Goal: Book appointment/travel/reservation

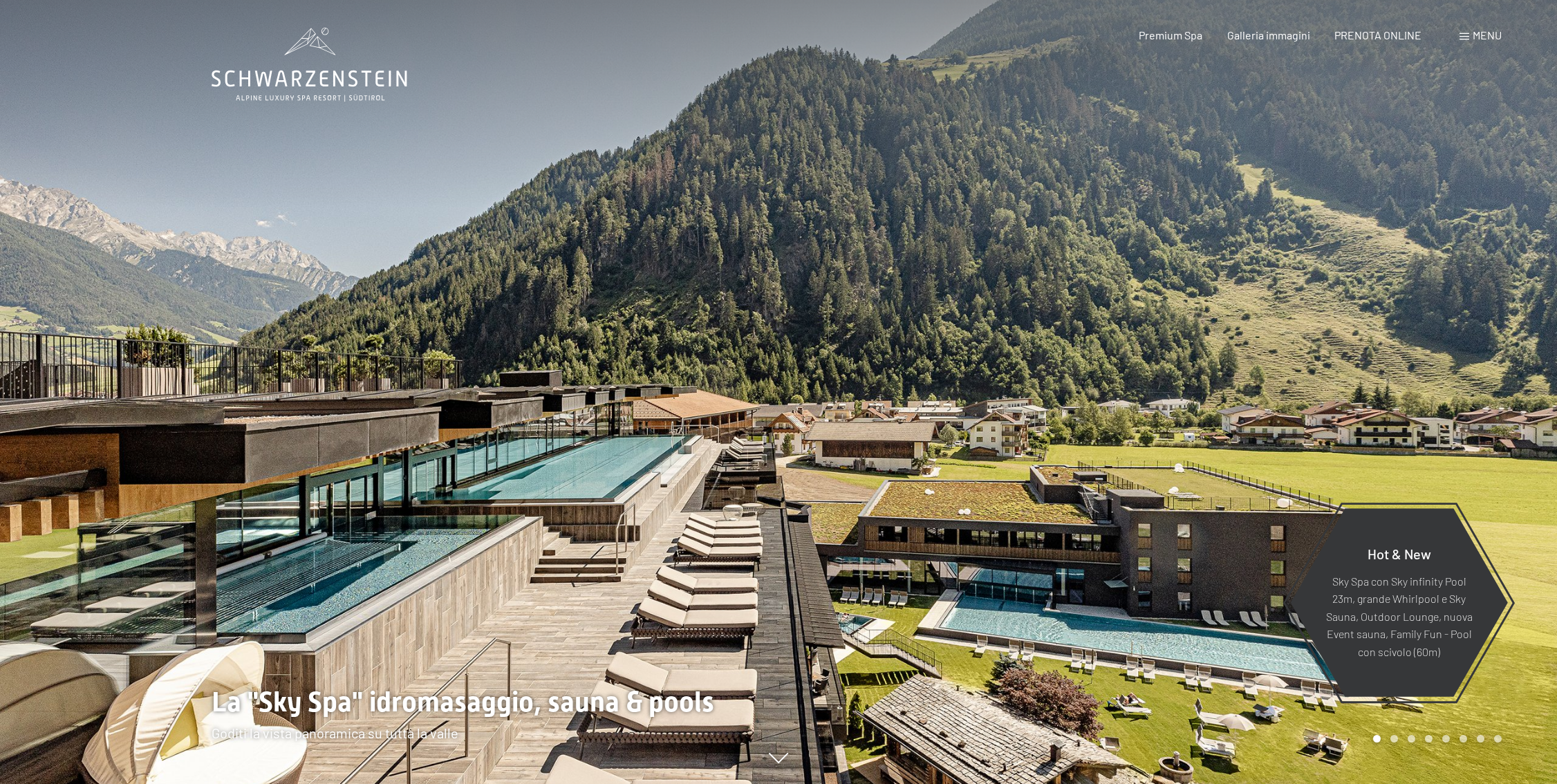
click at [1490, 36] on span "Menu" at bounding box center [1487, 35] width 29 height 13
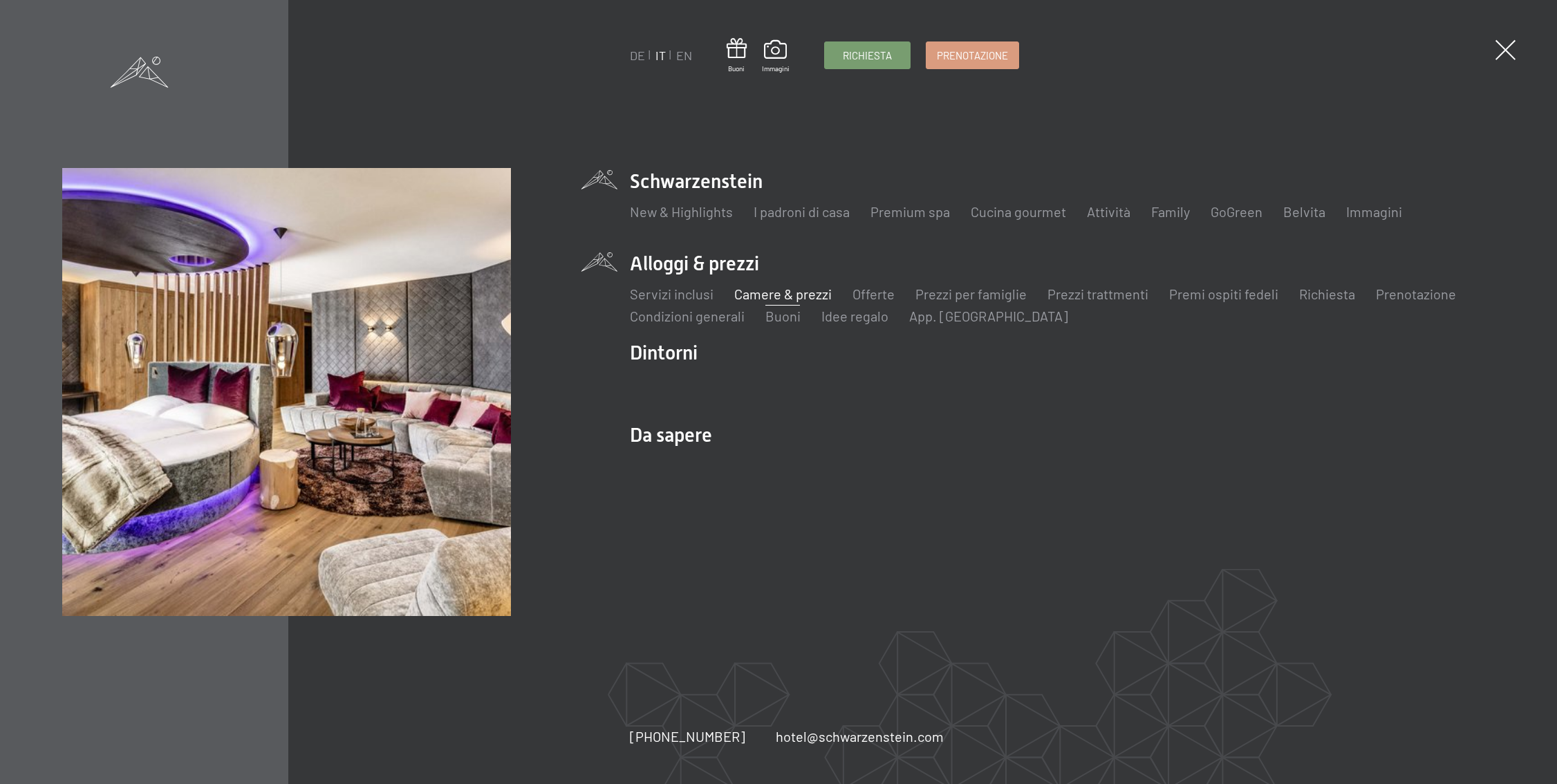
click at [776, 296] on link "Camere & prezzi" at bounding box center [783, 294] width 98 height 16
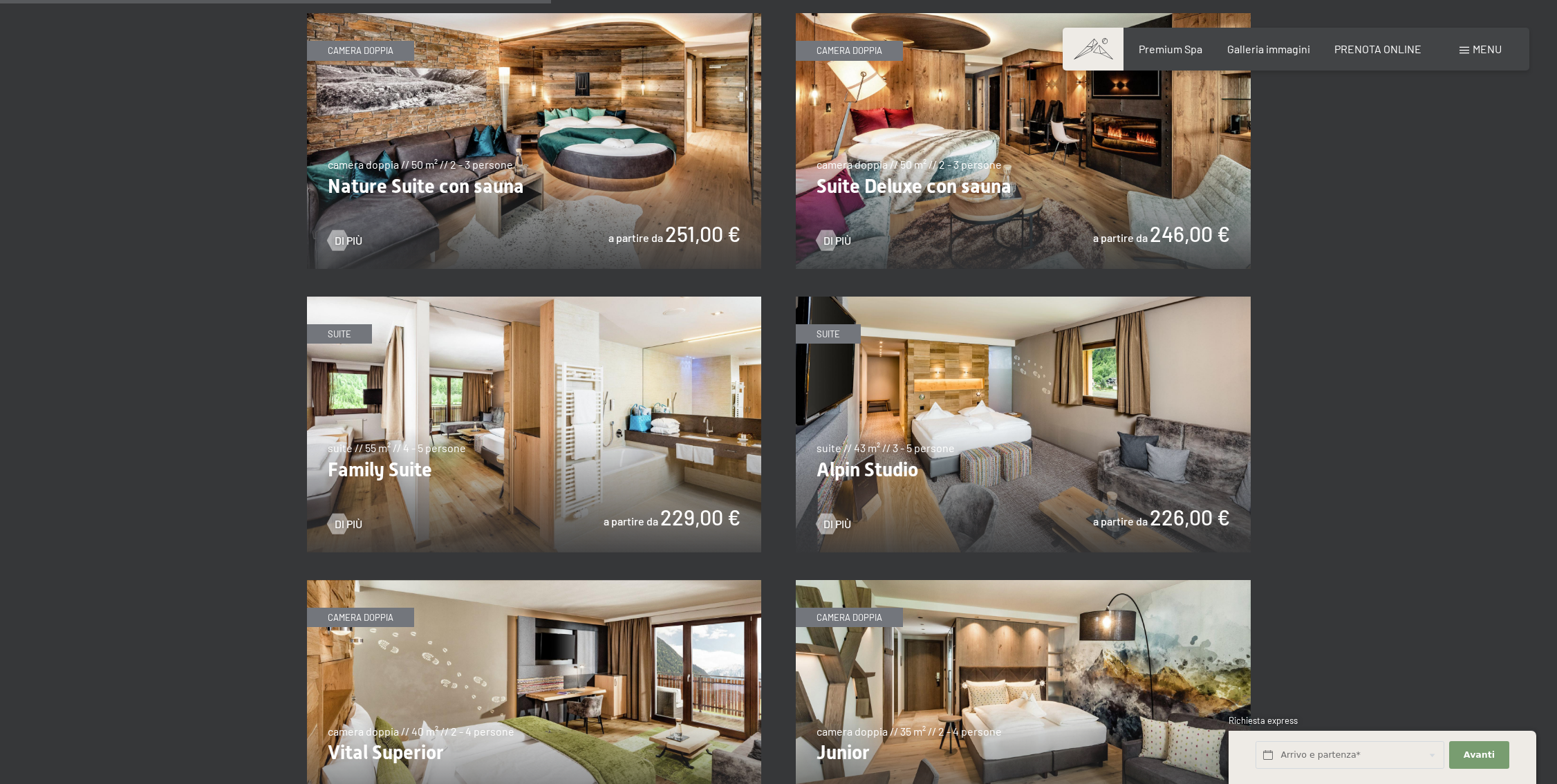
scroll to position [1397, 0]
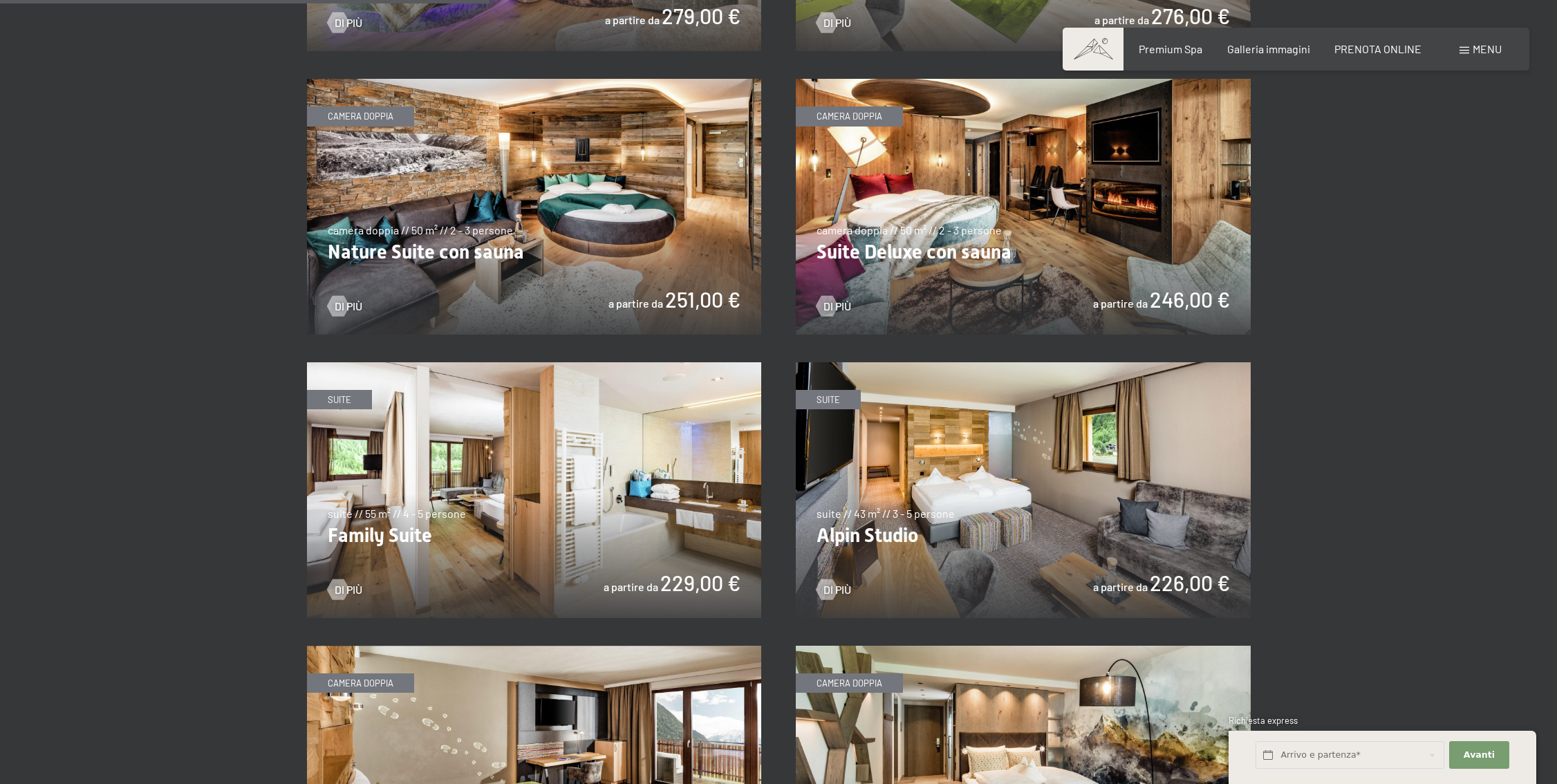
click at [1113, 189] on img at bounding box center [1023, 207] width 455 height 256
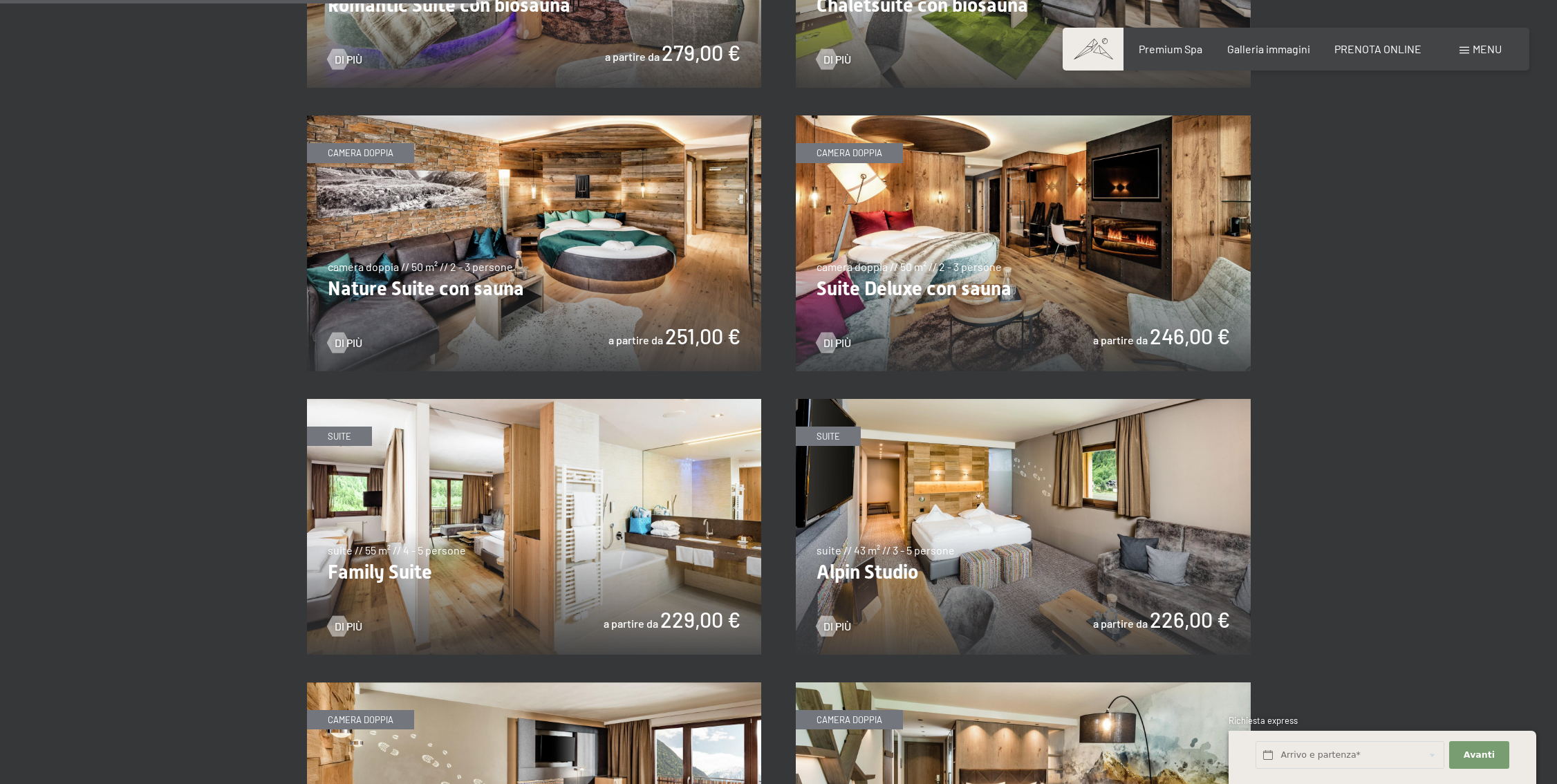
scroll to position [1310, 0]
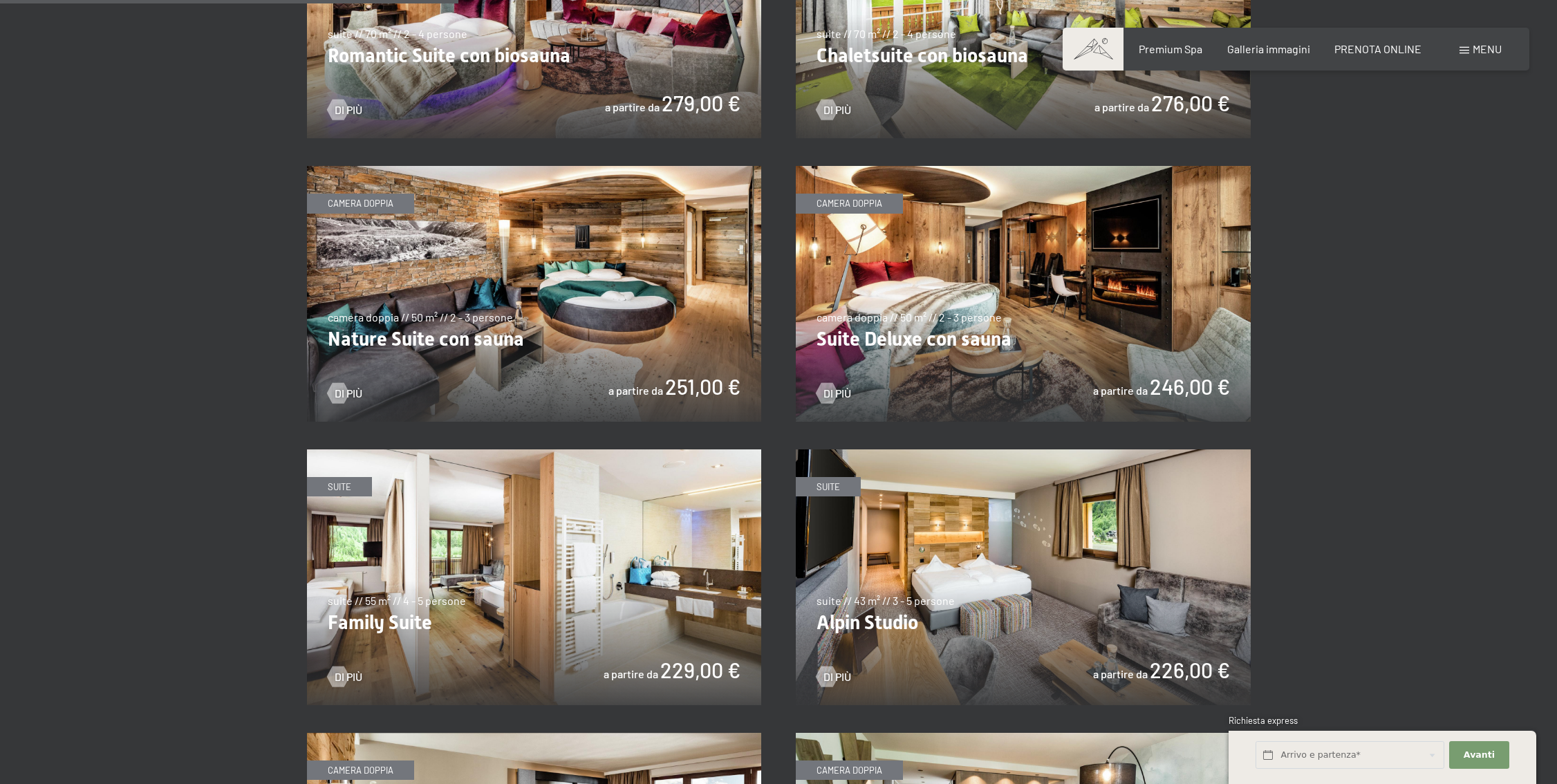
click at [963, 303] on img at bounding box center [1023, 294] width 455 height 256
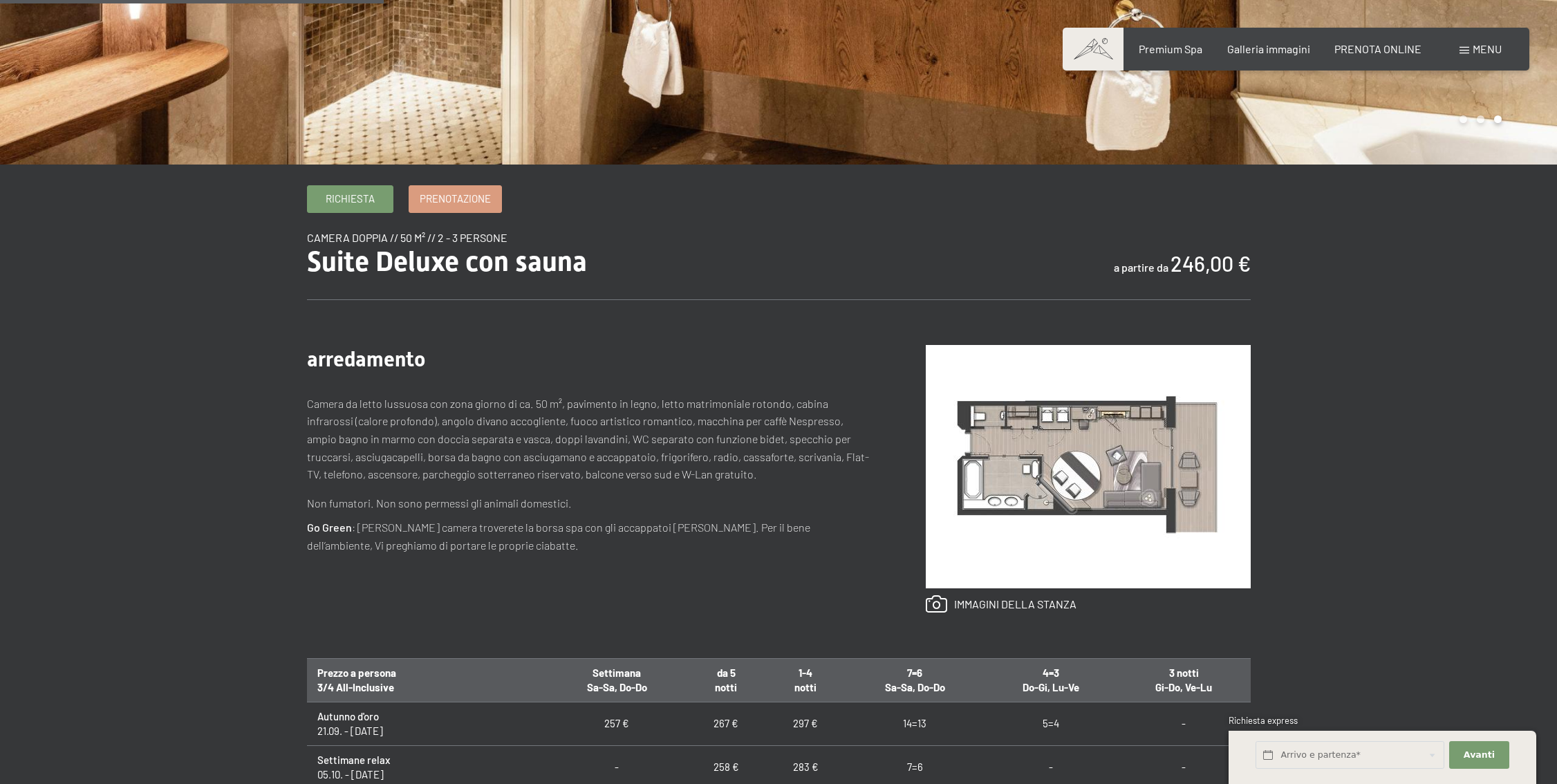
scroll to position [429, 0]
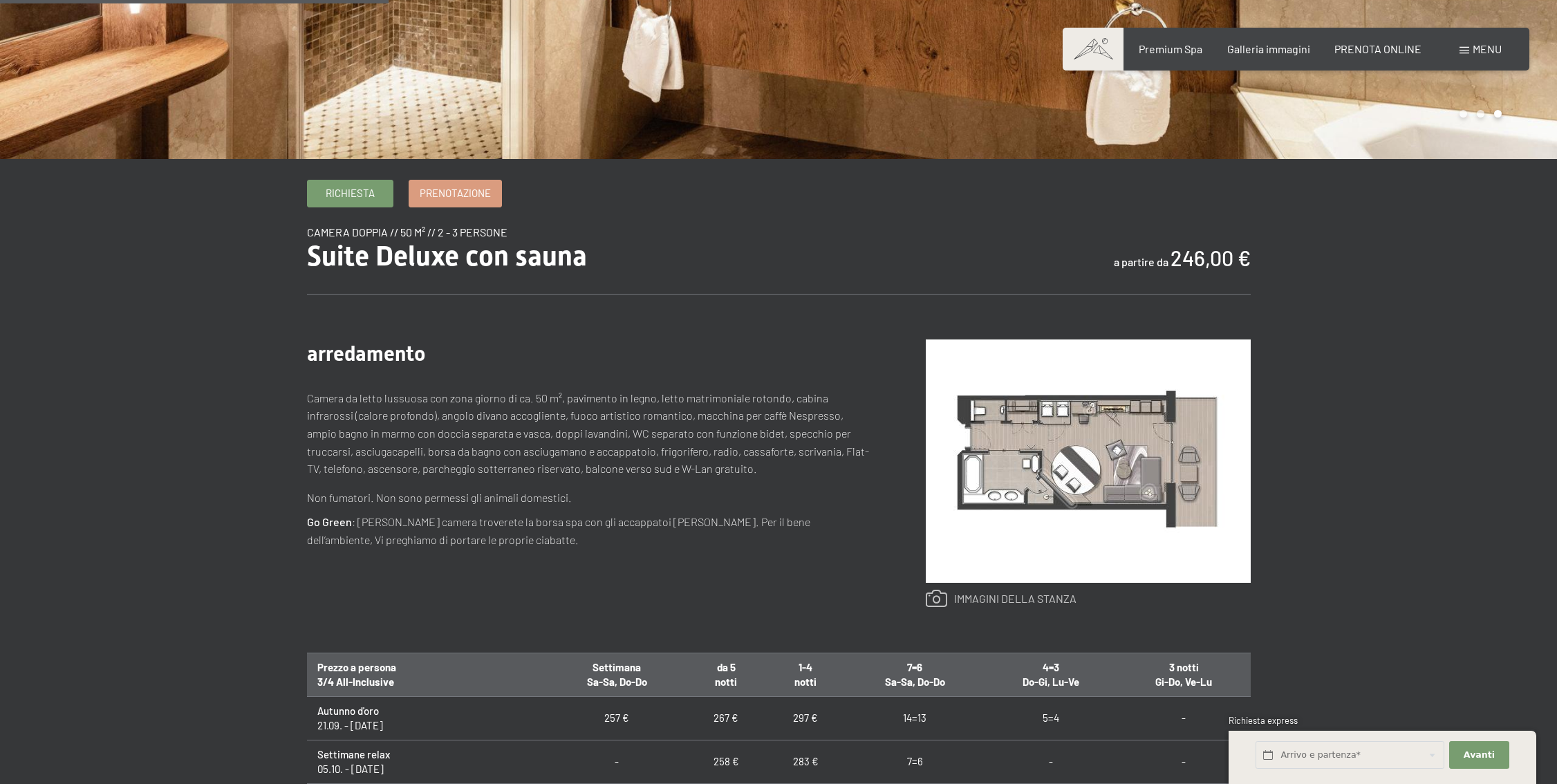
click at [953, 598] on link at bounding box center [1001, 599] width 151 height 18
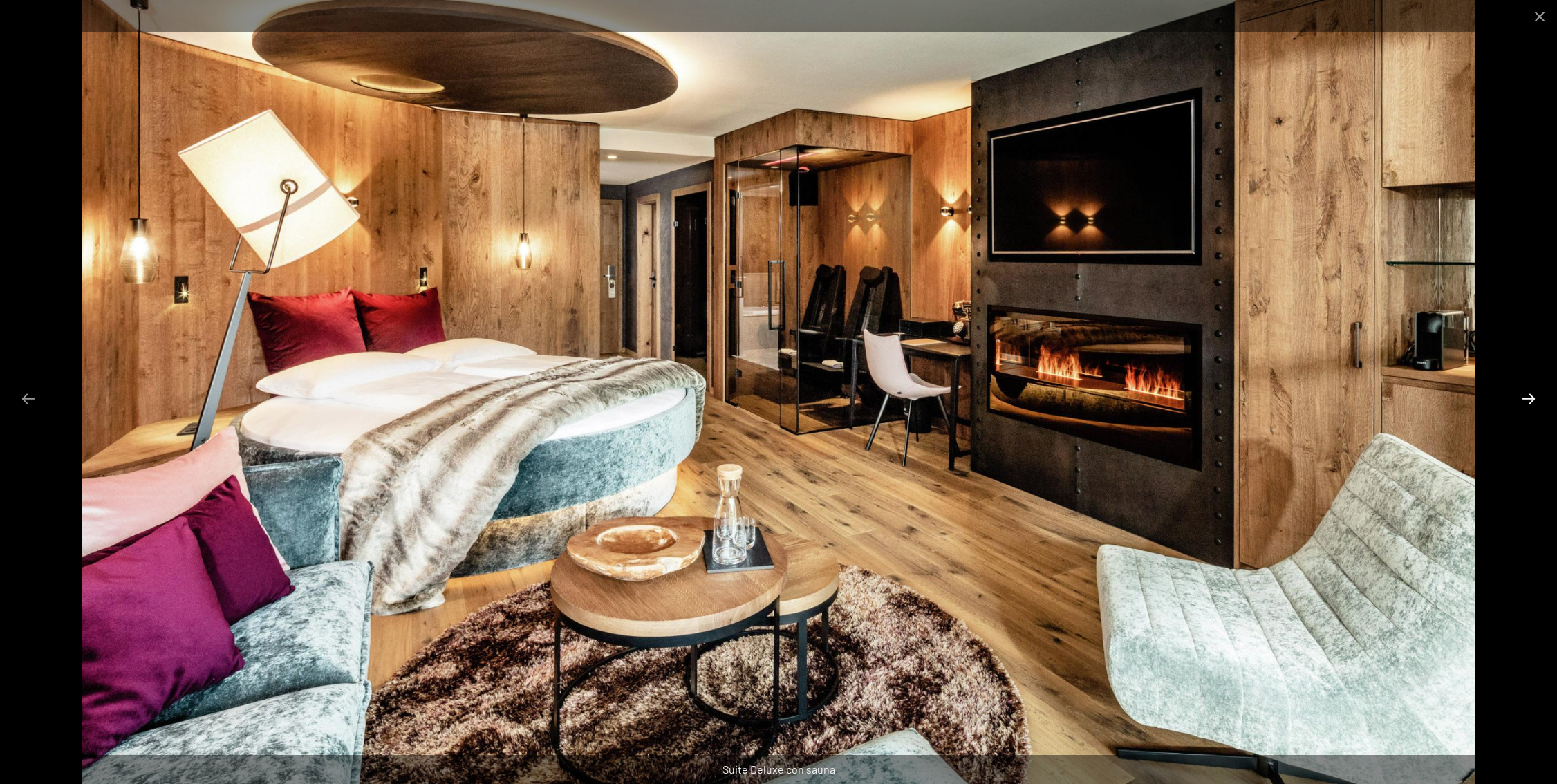
click at [1525, 399] on button "Next slide" at bounding box center [1529, 399] width 29 height 27
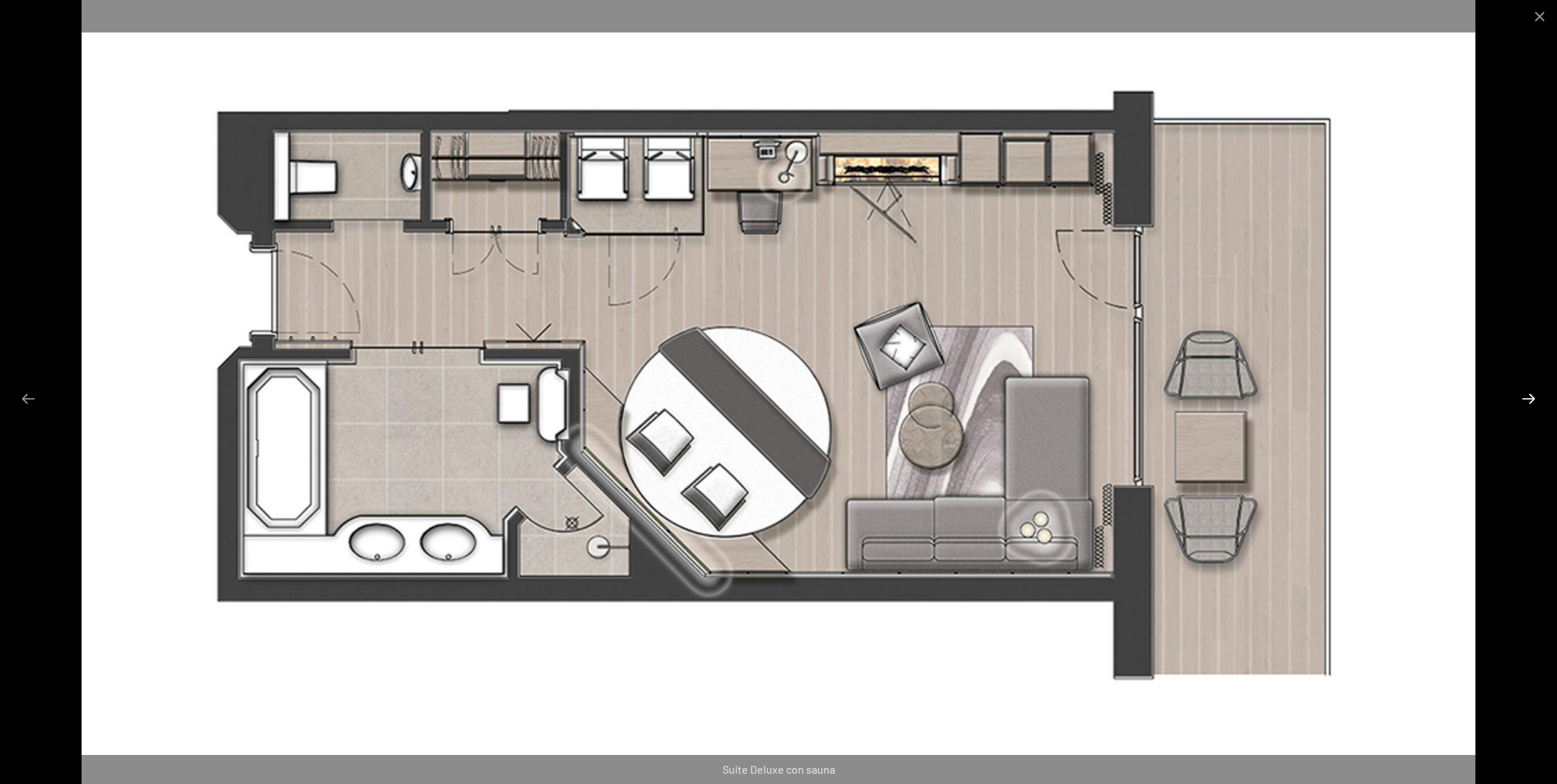
click at [1525, 399] on button "Next slide" at bounding box center [1529, 399] width 29 height 27
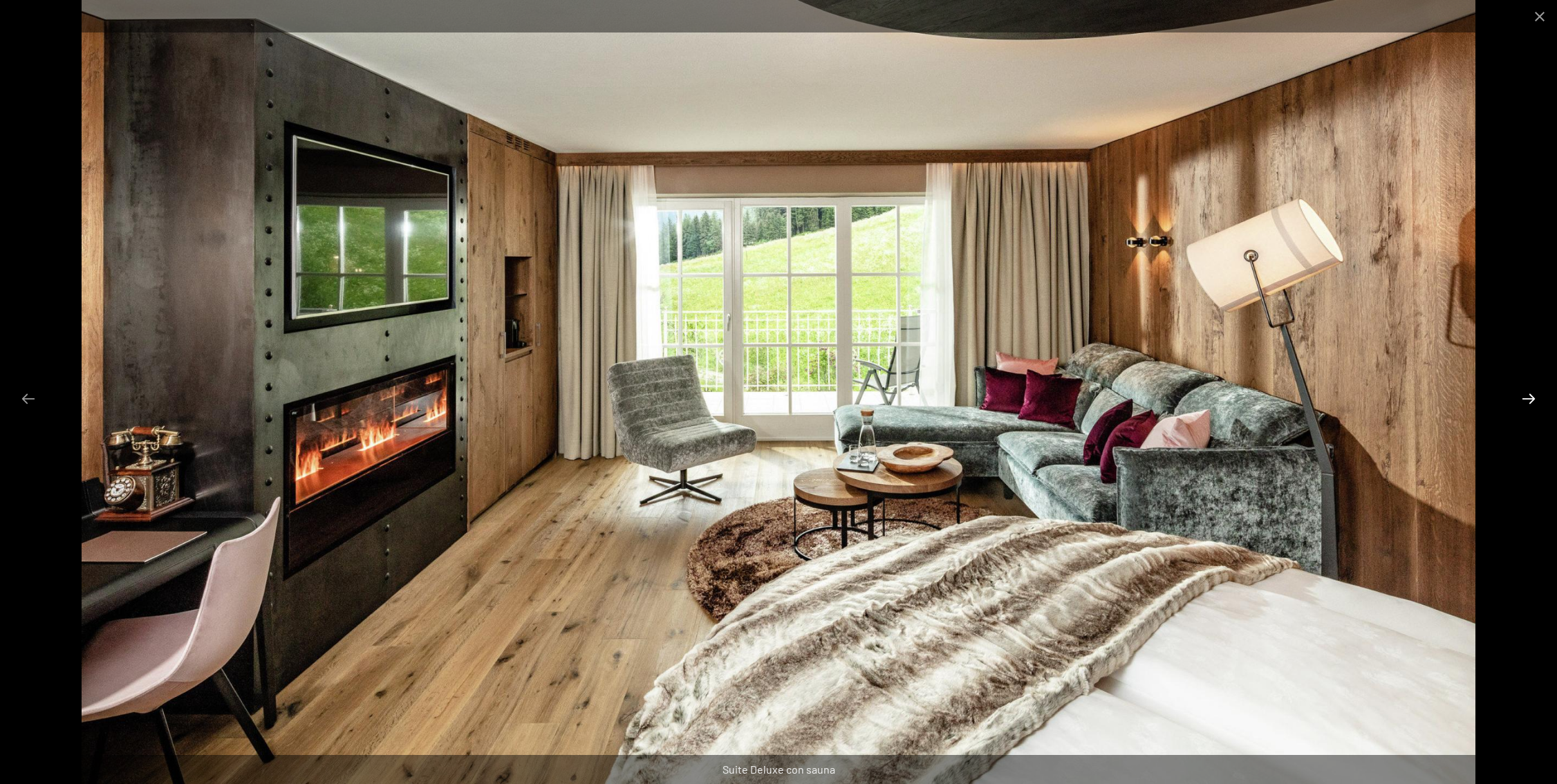
click at [1525, 399] on button "Next slide" at bounding box center [1529, 399] width 29 height 27
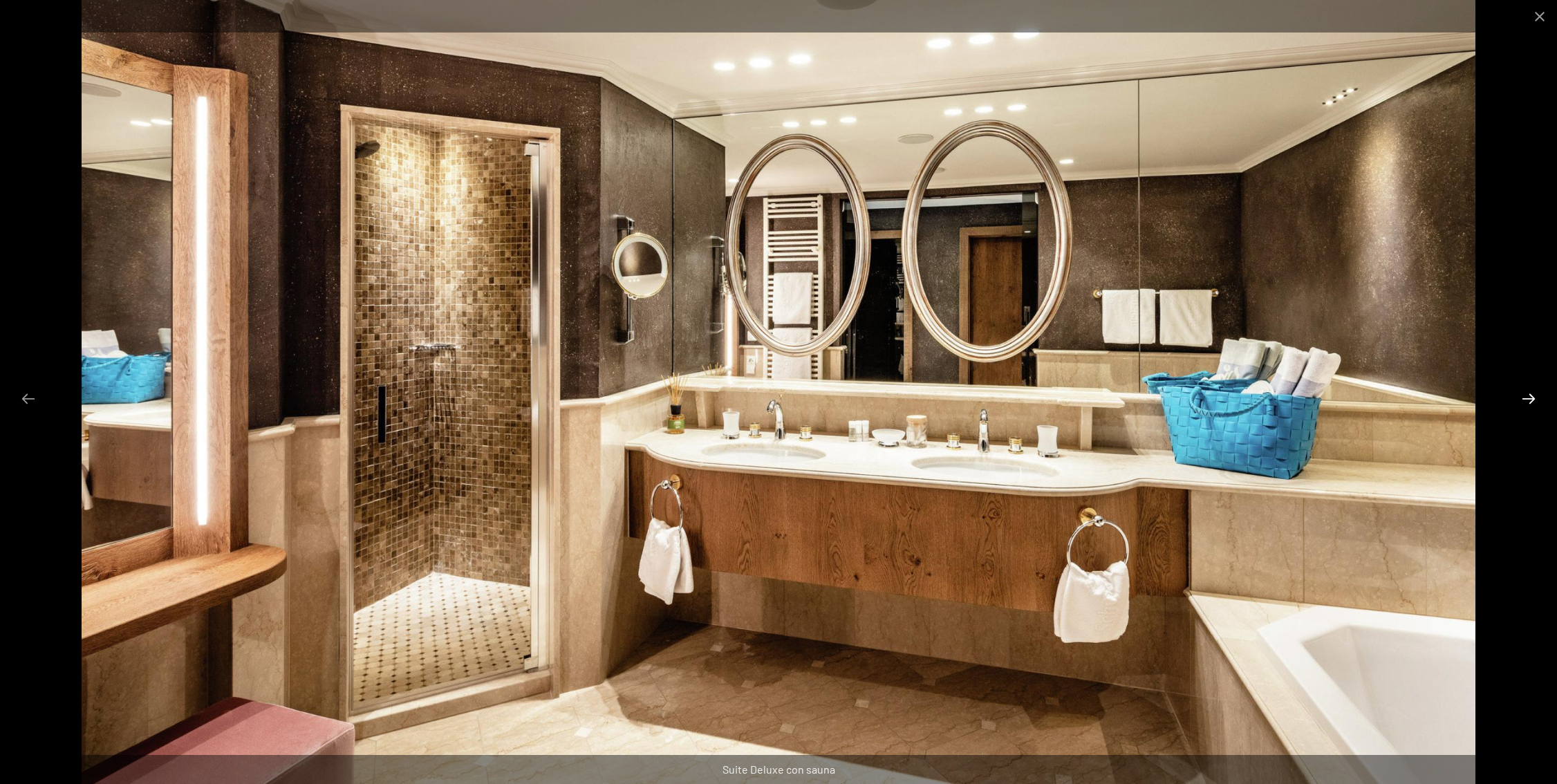
click at [1525, 399] on button "Next slide" at bounding box center [1529, 399] width 29 height 27
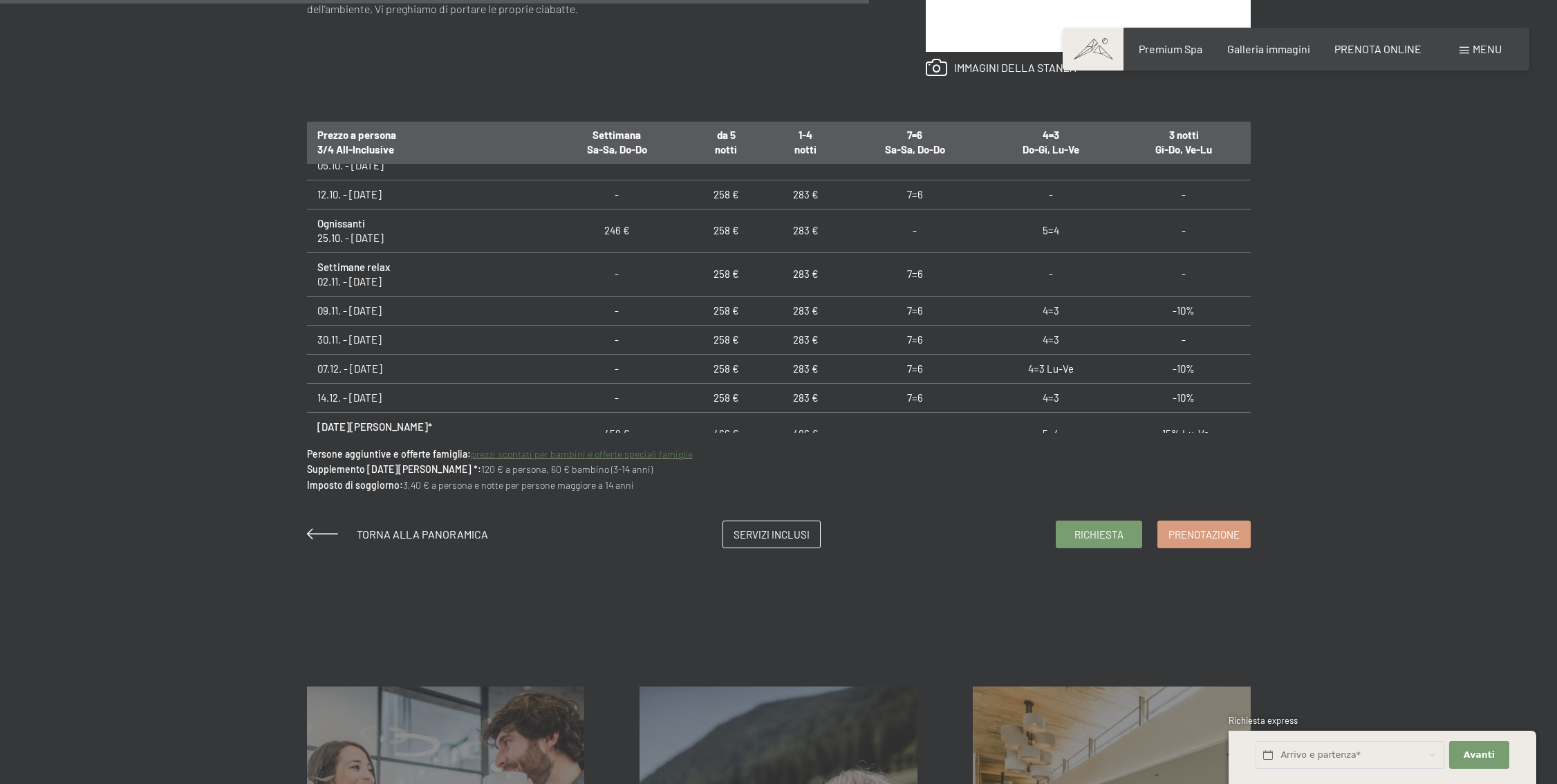
scroll to position [71, 0]
